Goal: Navigation & Orientation: Find specific page/section

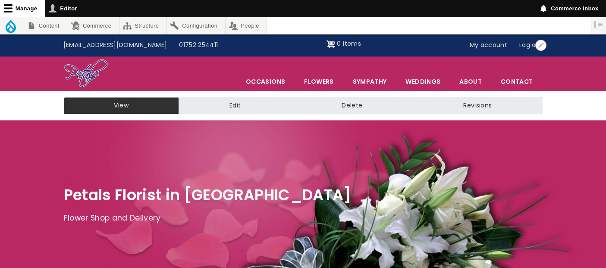
click at [496, 47] on link "My account" at bounding box center [488, 45] width 50 height 16
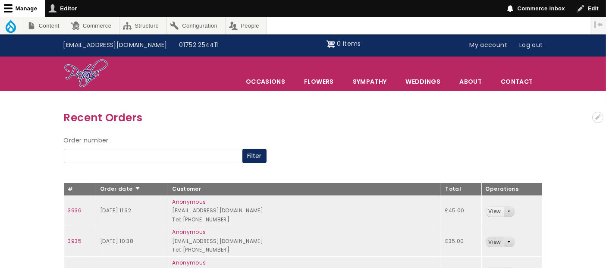
click at [486, 240] on link "View" at bounding box center [495, 242] width 18 height 10
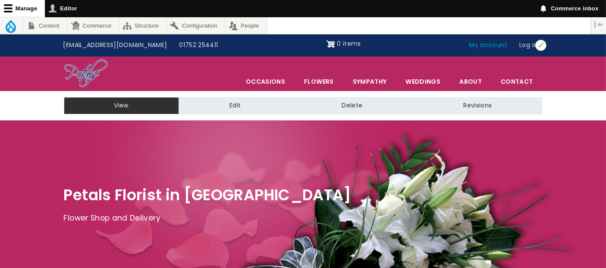
click at [489, 43] on link "My account" at bounding box center [488, 45] width 50 height 16
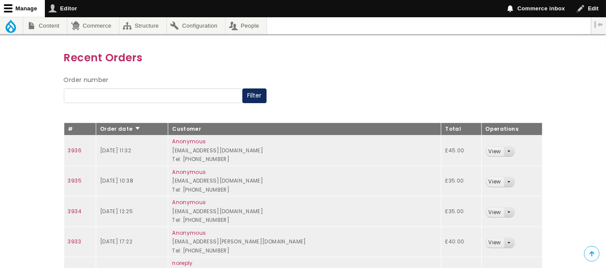
scroll to position [96, 0]
